Goal: Information Seeking & Learning: Learn about a topic

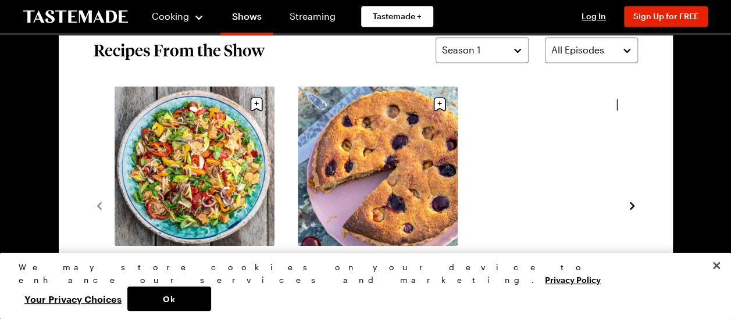
scroll to position [875, 0]
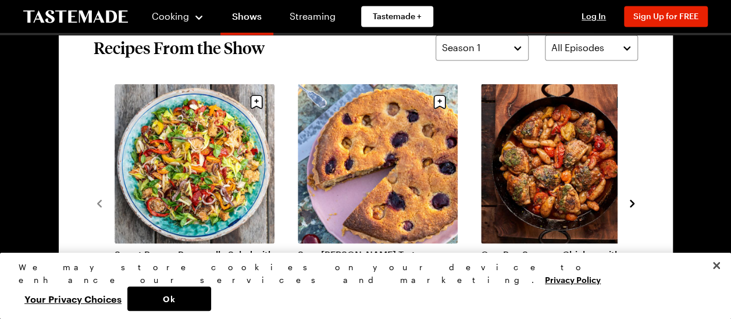
click at [527, 258] on link "One-Pan Summer Chicken with Tomatoes, New Potatoes & Chorizo" at bounding box center [561, 259] width 160 height 23
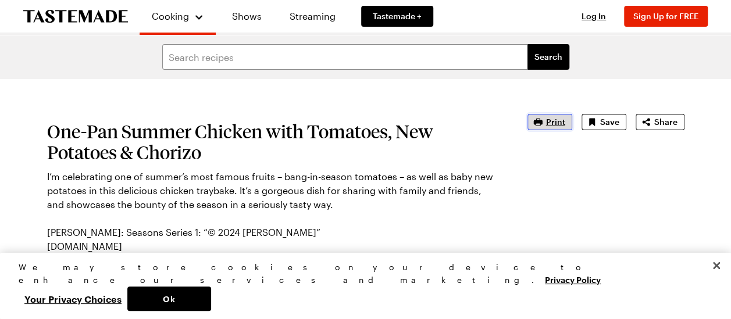
click at [557, 119] on span "Print" at bounding box center [555, 122] width 19 height 12
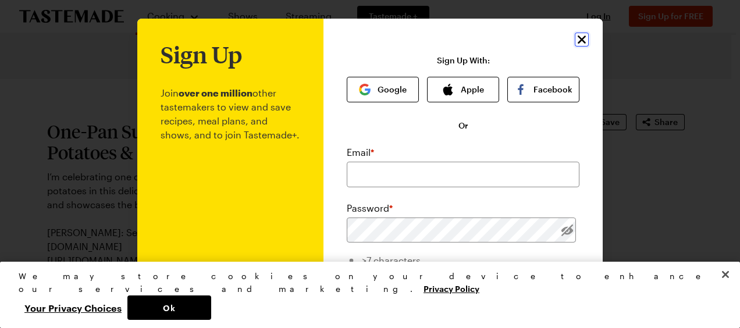
click at [576, 37] on icon "Close" at bounding box center [582, 40] width 14 height 14
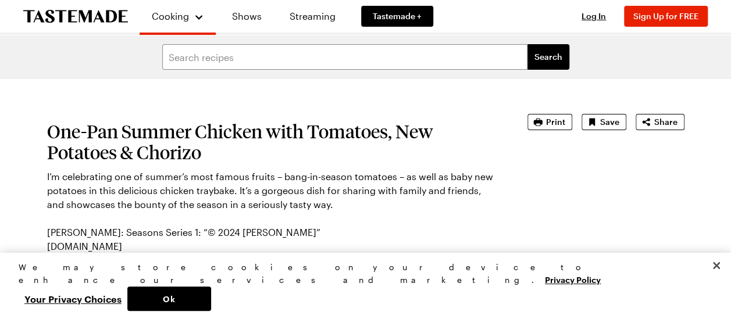
drag, startPoint x: 47, startPoint y: 130, endPoint x: 272, endPoint y: 263, distance: 261.9
click at [272, 263] on section "One-Pan Summer Chicken with Tomatoes, New Potatoes & Chorizo I’m celebrating on…" at bounding box center [271, 201] width 448 height 175
click at [717, 279] on button "Close" at bounding box center [717, 266] width 26 height 26
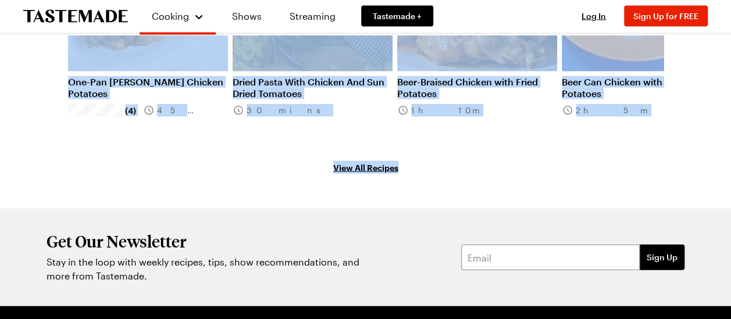
scroll to position [1285, 5]
drag, startPoint x: 44, startPoint y: 72, endPoint x: 742, endPoint y: 143, distance: 701.3
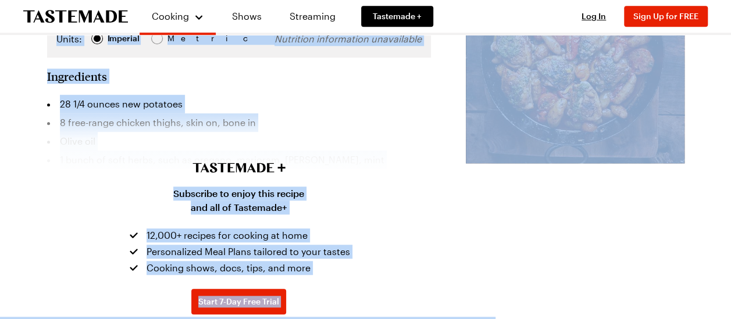
scroll to position [403, 5]
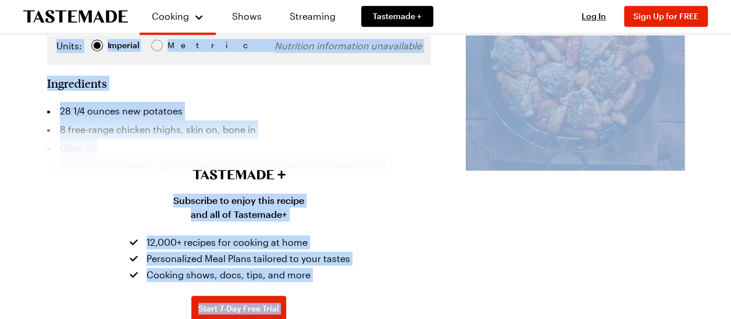
click at [286, 120] on li "8 free-range chicken thighs, skin on, bone in" at bounding box center [239, 129] width 384 height 19
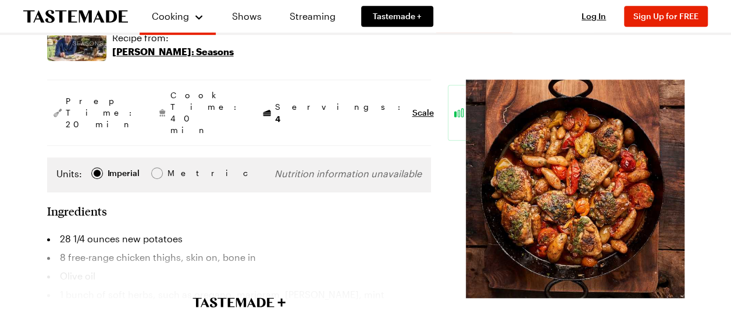
scroll to position [284, 5]
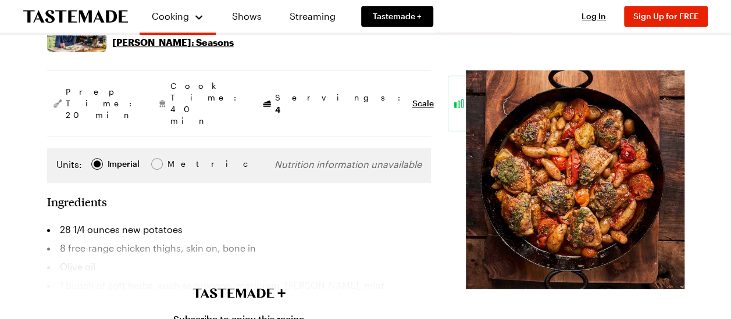
click at [285, 196] on div "Ingredients" at bounding box center [239, 202] width 384 height 14
click at [122, 221] on li "28 1/4 ounces new potatoes" at bounding box center [239, 230] width 384 height 19
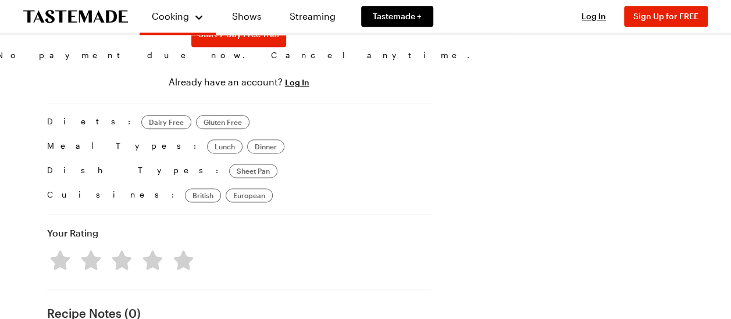
scroll to position [680, 5]
